Goal: Find specific page/section: Find specific page/section

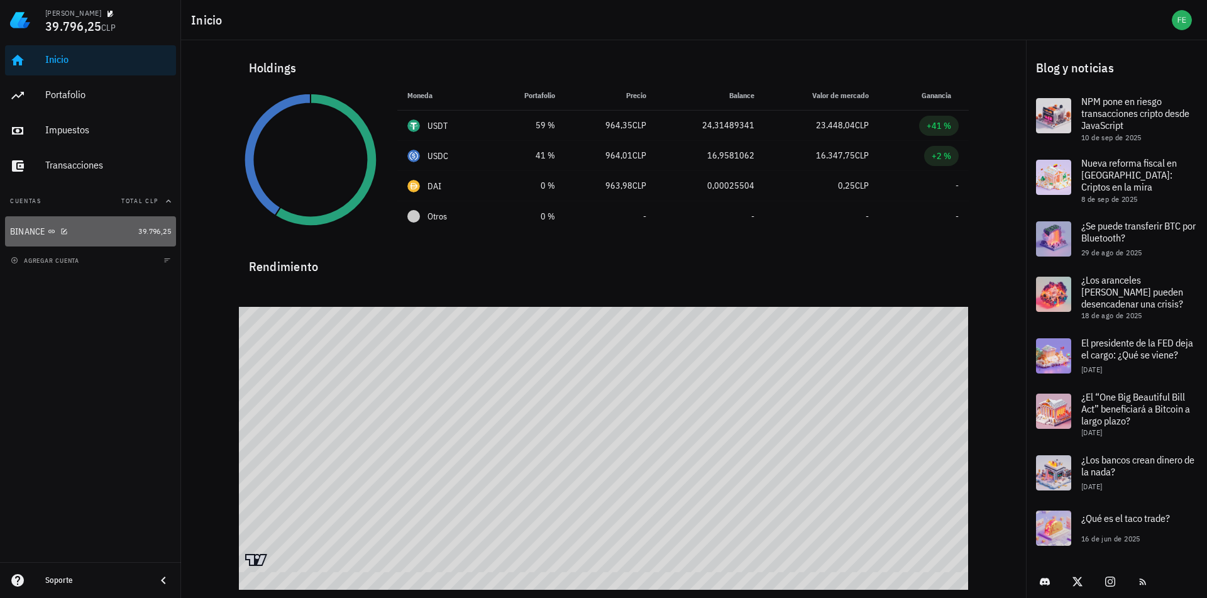
click at [121, 230] on div "BINANCE" at bounding box center [71, 232] width 123 height 12
